Goal: Information Seeking & Learning: Check status

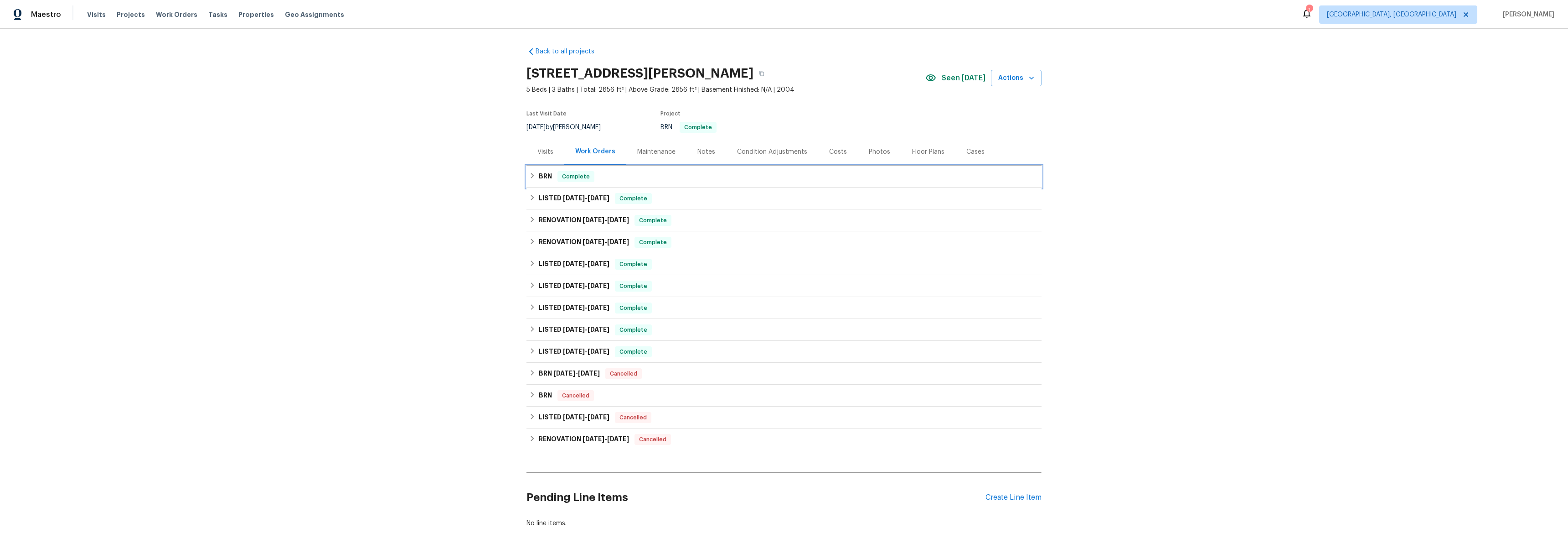
click at [529, 180] on div "BRN Complete" at bounding box center [783, 177] width 509 height 11
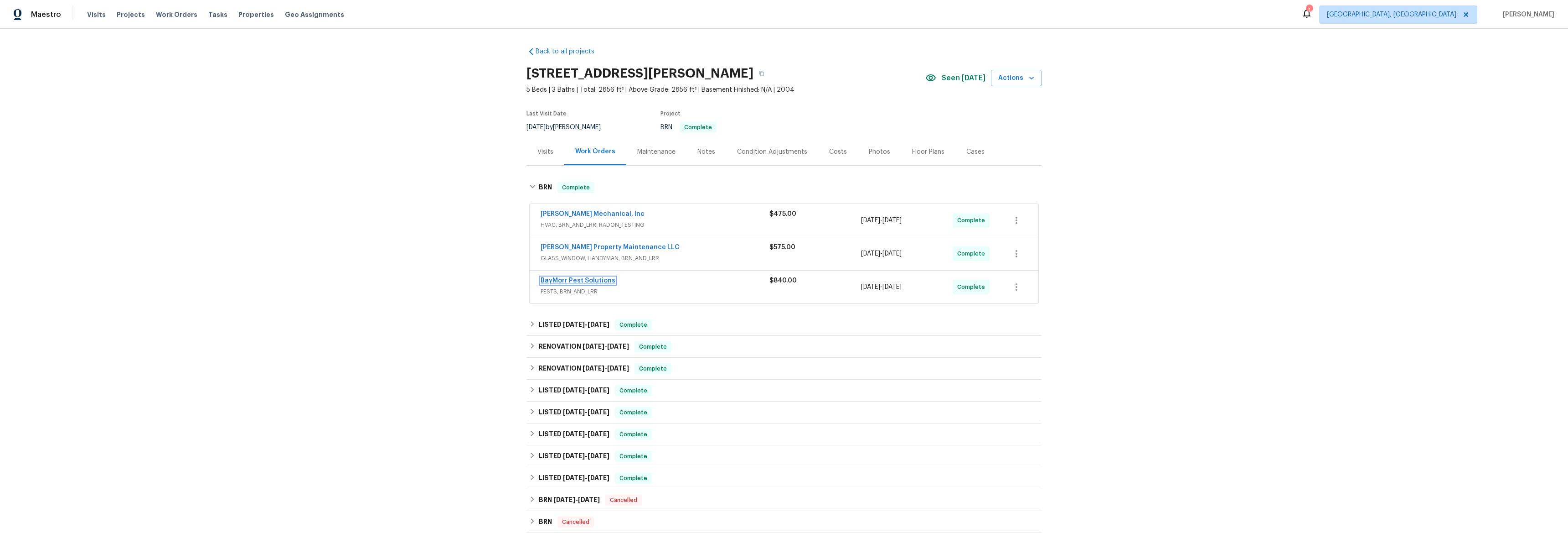
click at [578, 279] on link "BayMorr Pest Solutions" at bounding box center [578, 280] width 75 height 6
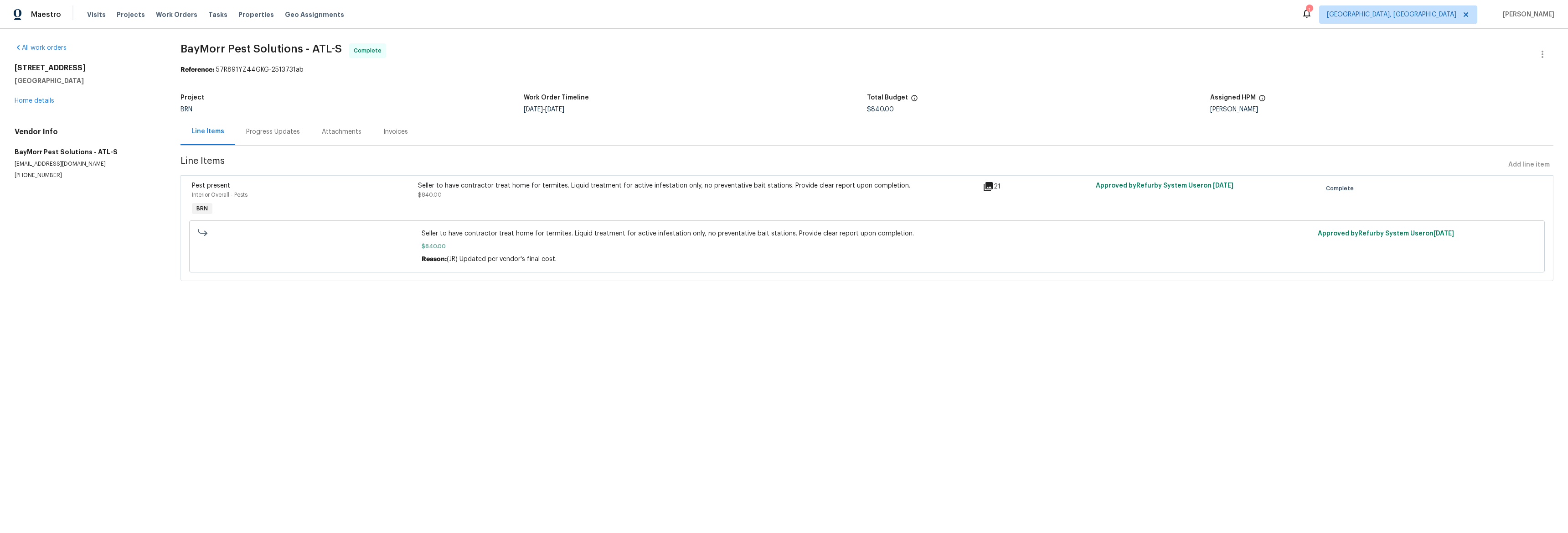
click at [339, 133] on div "Attachments" at bounding box center [341, 132] width 40 height 9
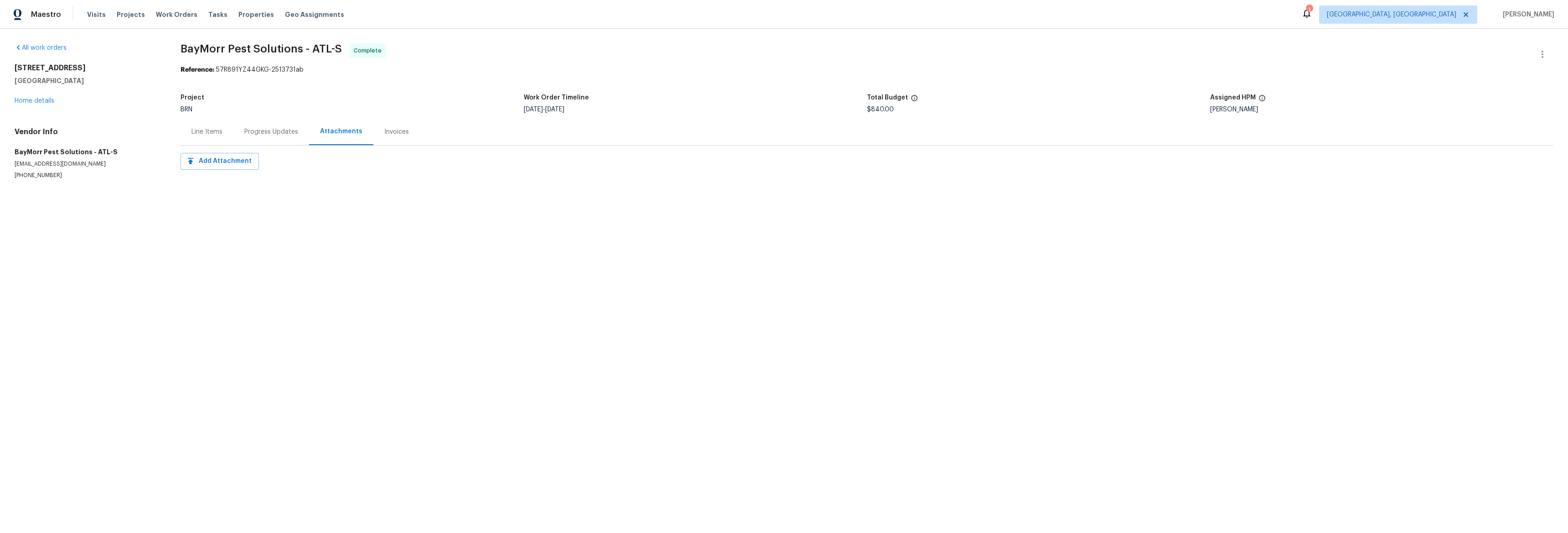
click at [229, 132] on div "Line Items" at bounding box center [207, 132] width 53 height 27
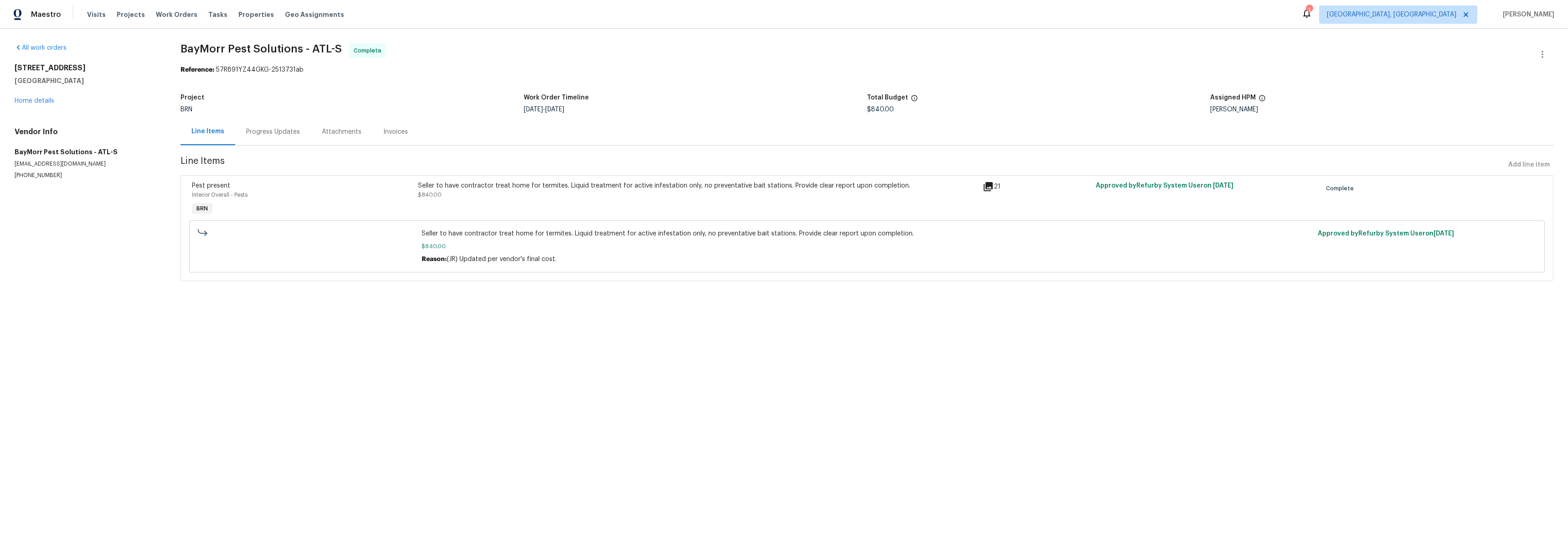
click at [984, 185] on icon at bounding box center [988, 186] width 9 height 9
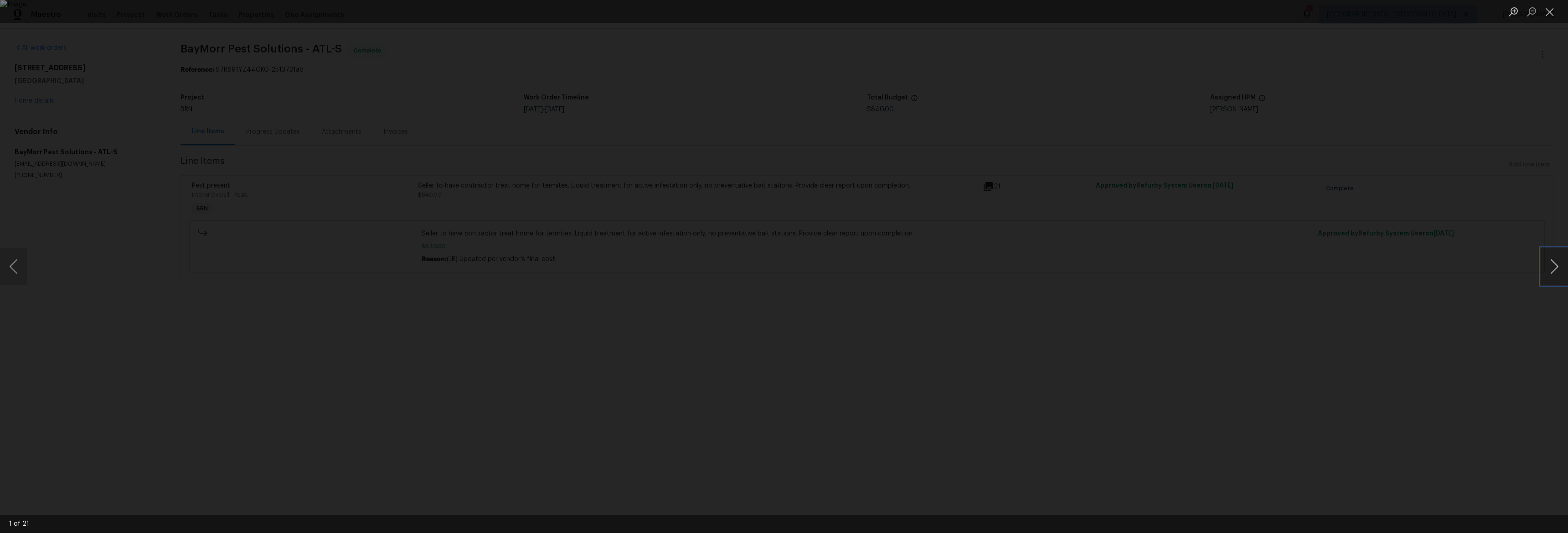
click at [1552, 266] on button "Next image" at bounding box center [1554, 266] width 27 height 37
click at [1552, 265] on button "Next image" at bounding box center [1554, 266] width 27 height 37
click at [1553, 265] on button "Next image" at bounding box center [1554, 266] width 27 height 37
click at [1552, 265] on button "Next image" at bounding box center [1554, 266] width 27 height 37
click at [1552, 264] on button "Next image" at bounding box center [1554, 266] width 27 height 37
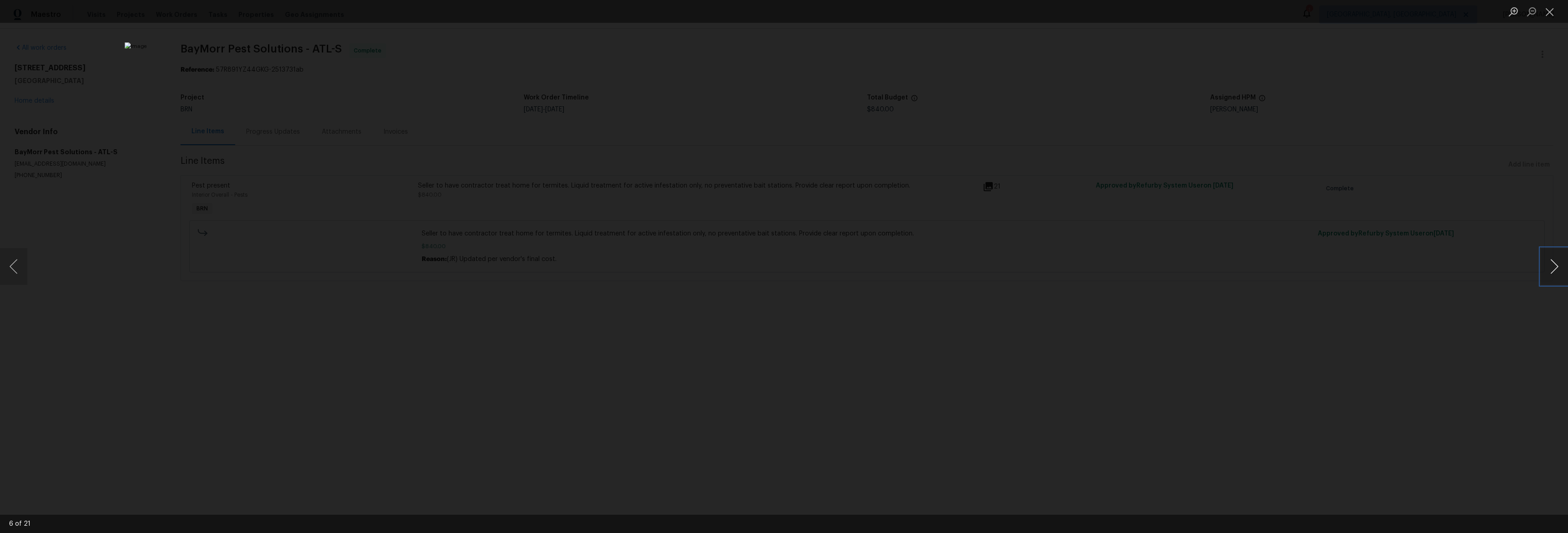
click at [1552, 264] on button "Next image" at bounding box center [1554, 266] width 27 height 37
click at [1552, 265] on button "Next image" at bounding box center [1554, 266] width 27 height 37
click at [1553, 265] on button "Next image" at bounding box center [1554, 266] width 27 height 37
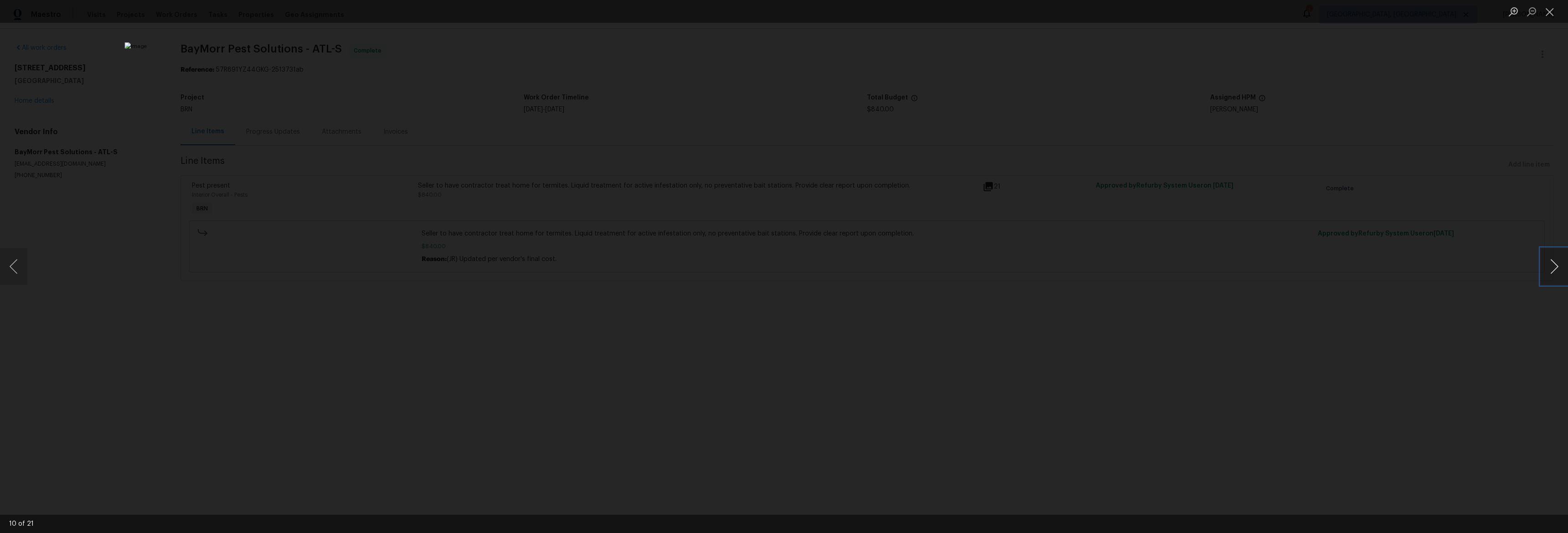
click at [1553, 265] on button "Next image" at bounding box center [1554, 266] width 27 height 37
click at [1552, 265] on button "Next image" at bounding box center [1554, 266] width 27 height 37
click at [1552, 264] on button "Next image" at bounding box center [1554, 266] width 27 height 37
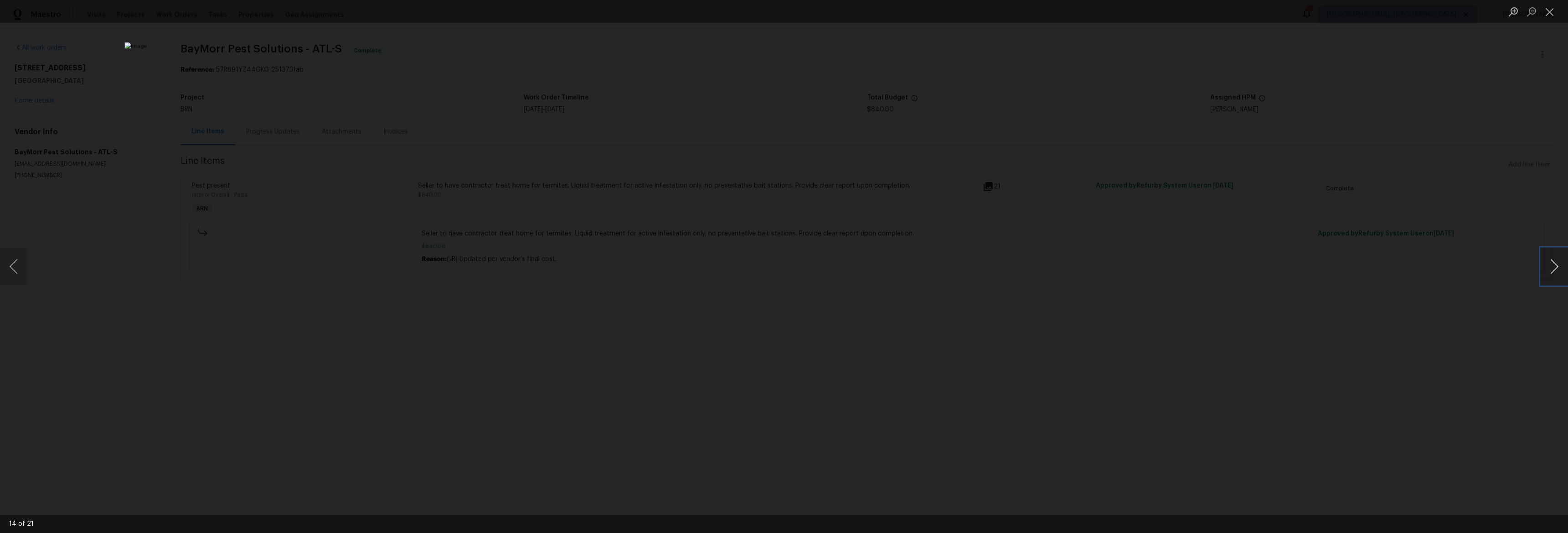
click at [1552, 264] on button "Next image" at bounding box center [1554, 266] width 27 height 37
click at [1552, 264] on button "Next image" at bounding box center [1554, 266] width 27 height 37
click at [1552, 265] on button "Next image" at bounding box center [1554, 266] width 27 height 37
click at [1552, 265] on button "Next image" at bounding box center [1554, 266] width 27 height 37
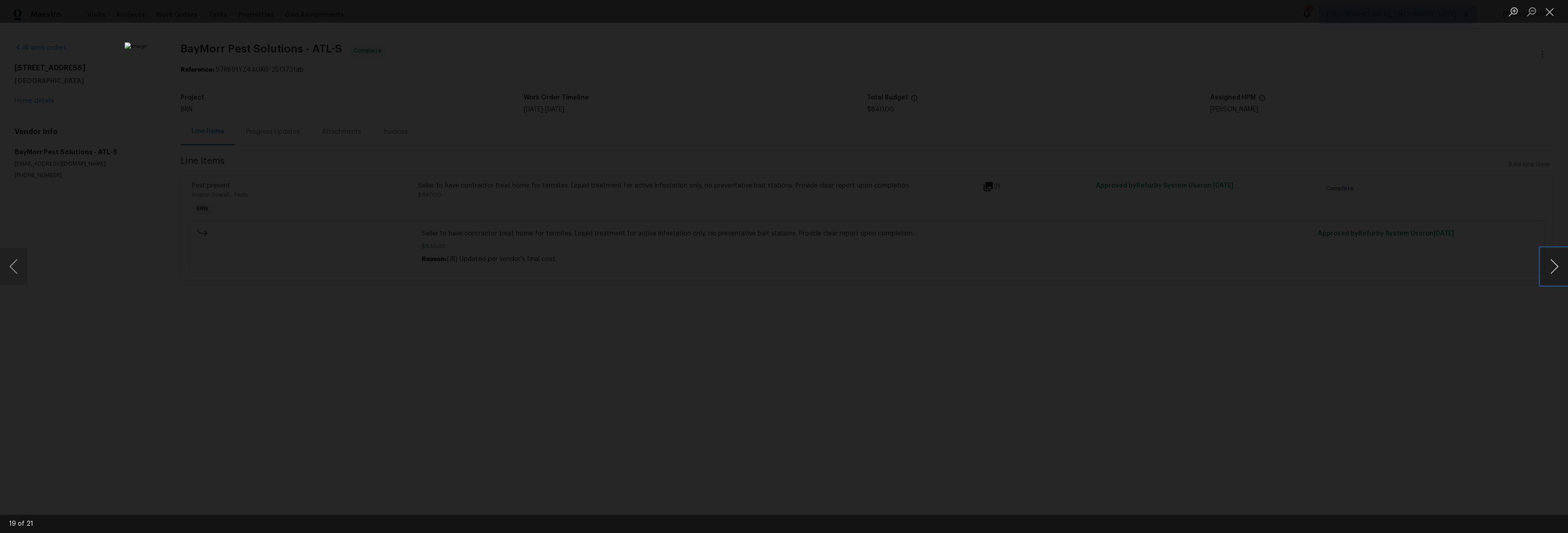
click at [1552, 265] on button "Next image" at bounding box center [1554, 266] width 27 height 37
click at [1552, 265] on button "Next image" at bounding box center [1554, 266] width 27 height 37
click at [1552, 264] on button "Next image" at bounding box center [1554, 266] width 27 height 37
click at [1550, 266] on button "Next image" at bounding box center [1554, 266] width 27 height 37
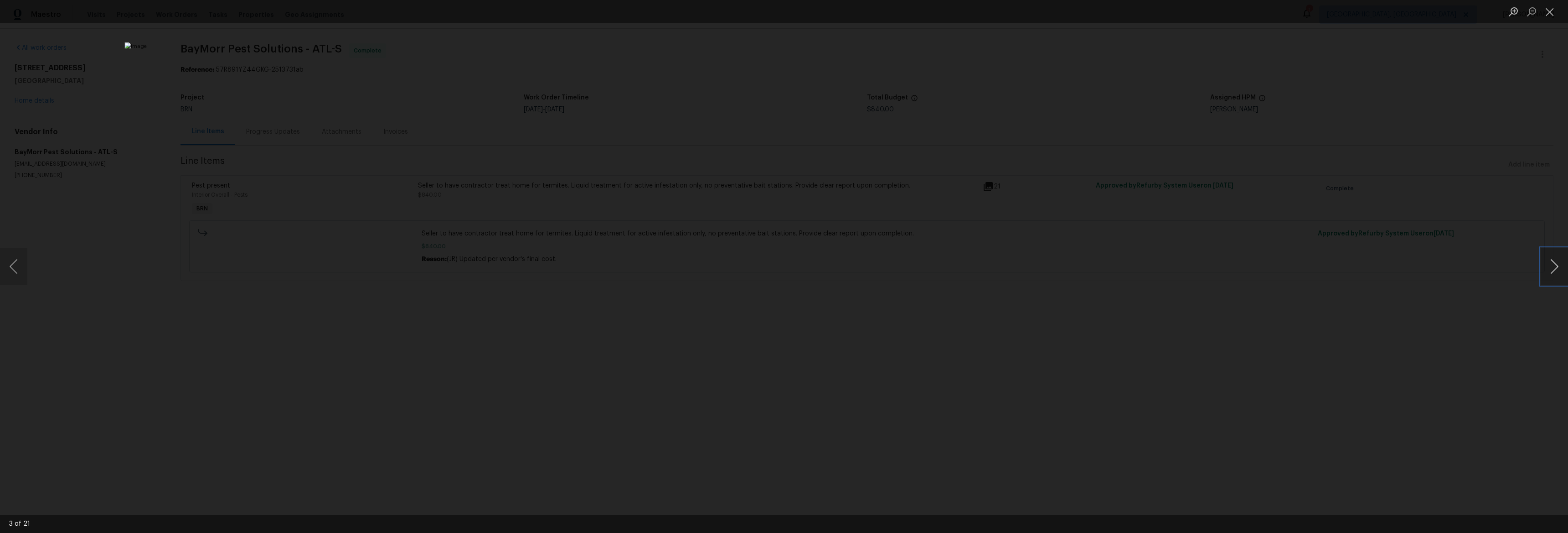
click at [1550, 266] on button "Next image" at bounding box center [1554, 266] width 27 height 37
click at [1550, 266] on button "Next image" at bounding box center [1554, 266] width 27 height 37
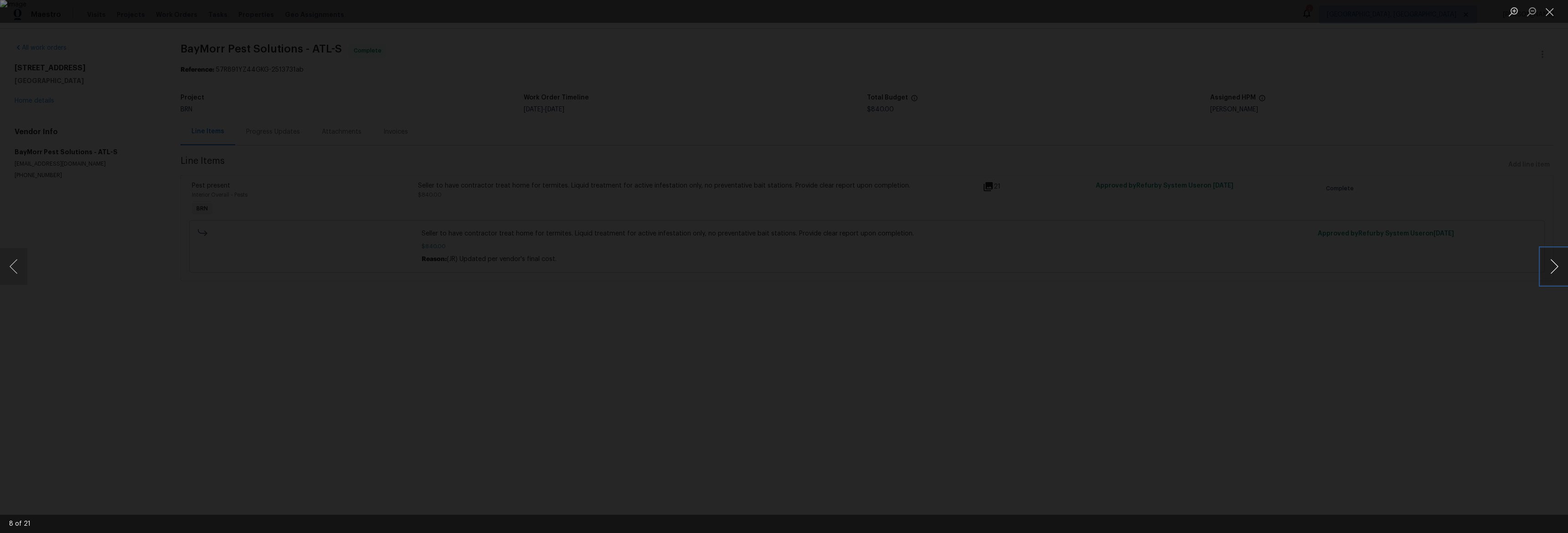
click at [1550, 266] on button "Next image" at bounding box center [1554, 266] width 27 height 37
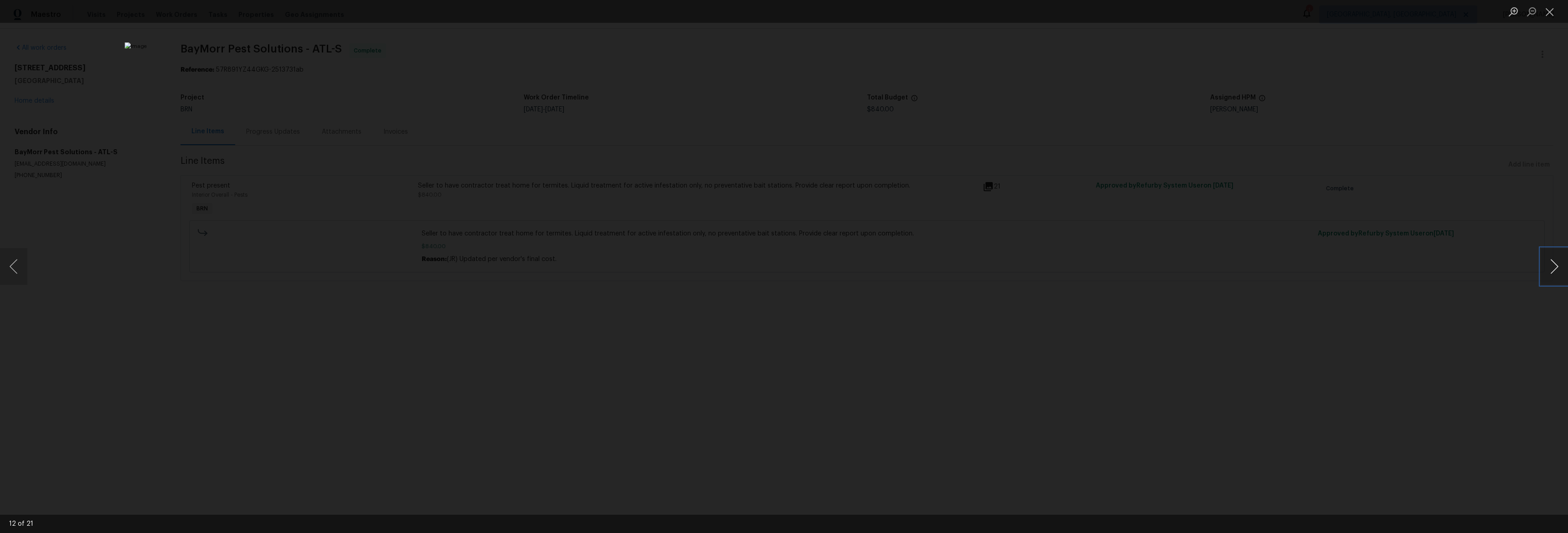
click at [1550, 266] on button "Next image" at bounding box center [1554, 266] width 27 height 37
click at [1550, 266] on button "Next image" at bounding box center [1554, 266] width 27 height 37
click at [1550, 266] on button "Next image" at bounding box center [1554, 266] width 27 height 37
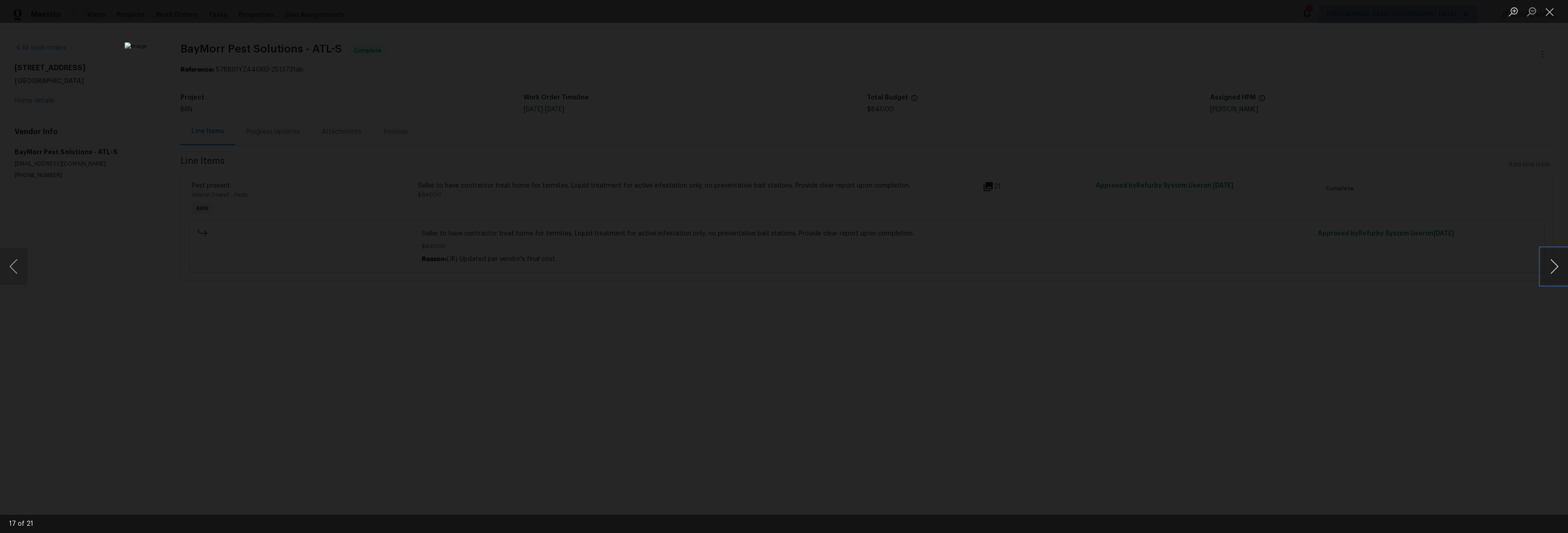
click at [1550, 266] on button "Next image" at bounding box center [1554, 266] width 27 height 37
click at [1550, 266] on button "Next image" at bounding box center [1554, 266] width 27 height 37
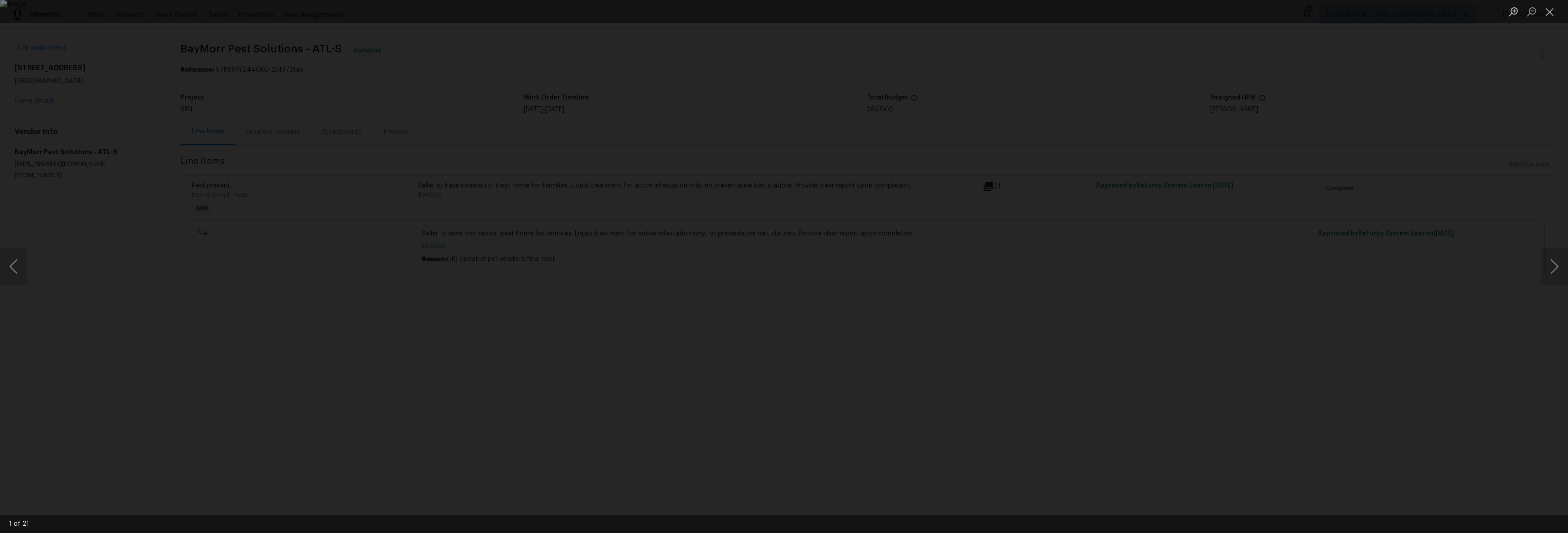
click at [562, 158] on div "Lightbox" at bounding box center [784, 266] width 1568 height 533
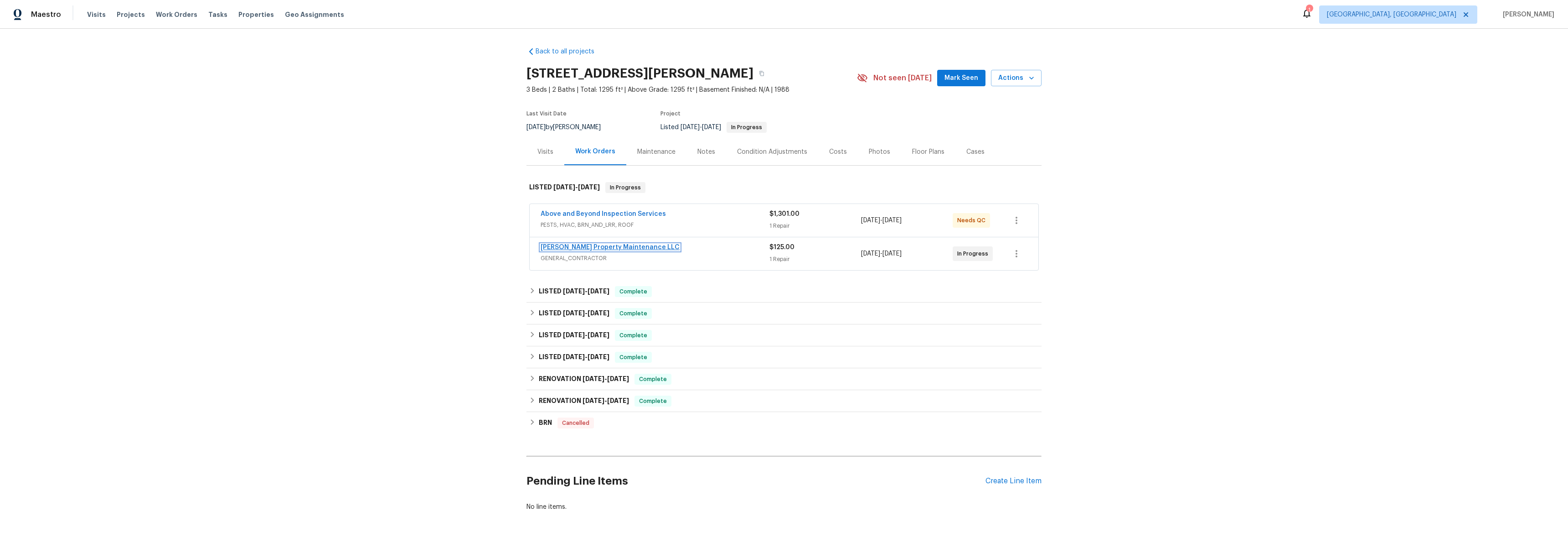
click at [570, 246] on link "[PERSON_NAME] Property Maintenance LLC" at bounding box center [610, 247] width 139 height 6
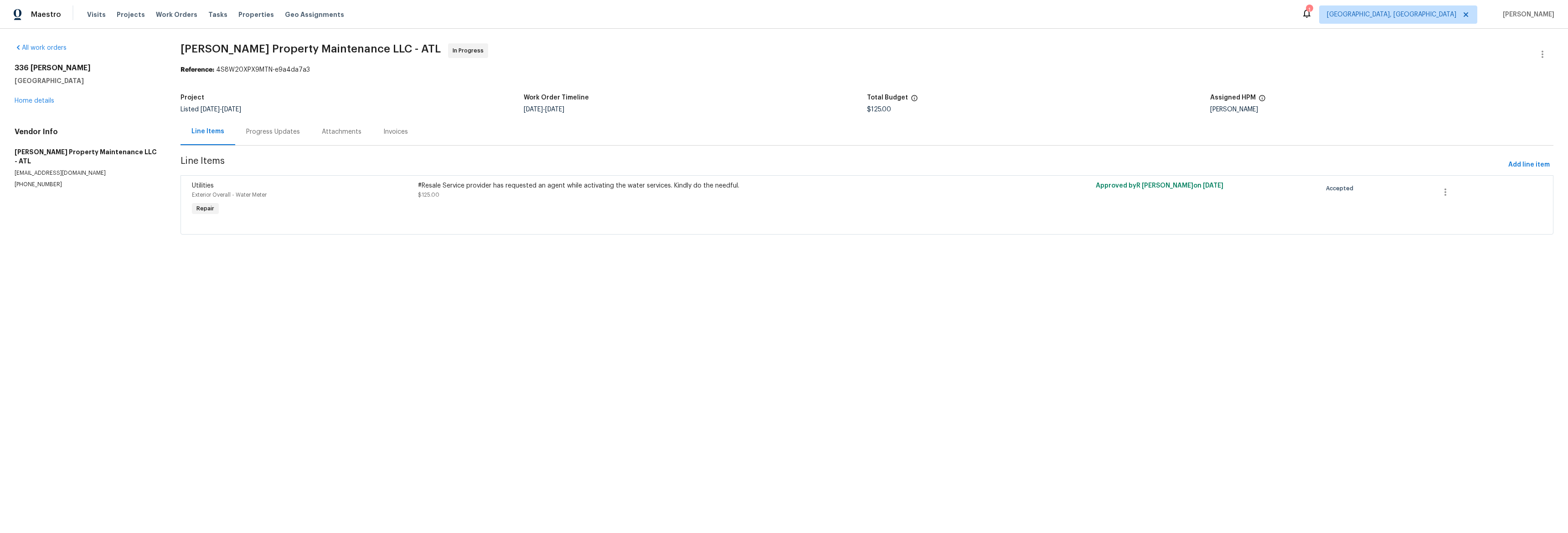
click at [348, 133] on div "Attachments" at bounding box center [341, 132] width 40 height 9
click at [275, 131] on div "Progress Updates" at bounding box center [271, 132] width 54 height 9
